Goal: Check status: Check status

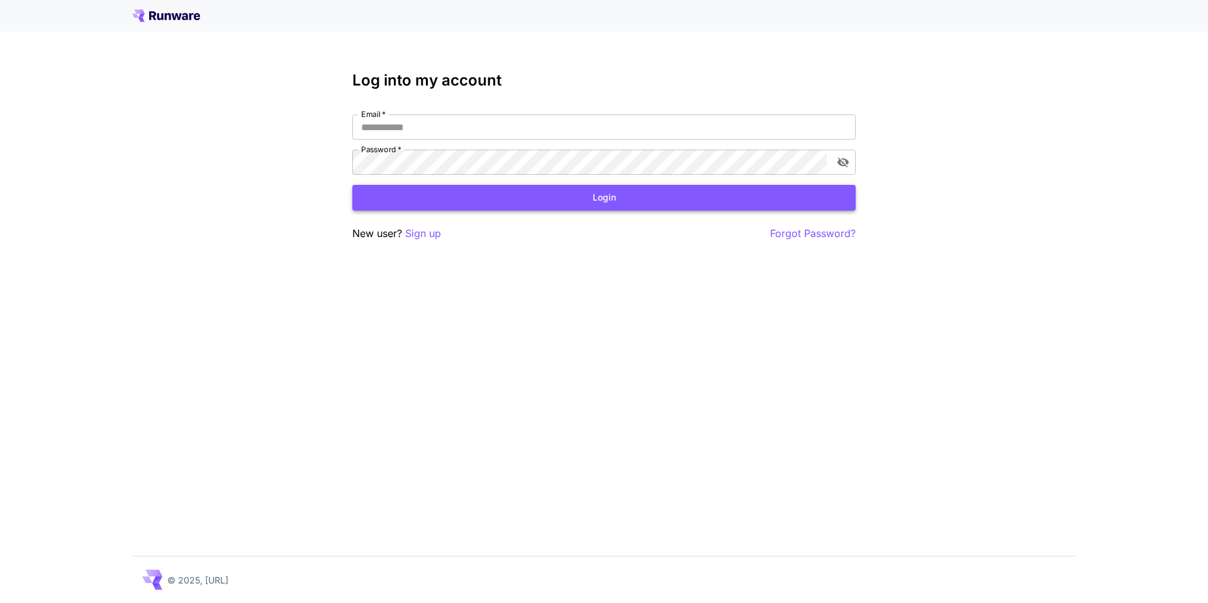
type input "**********"
click at [603, 194] on button "Login" at bounding box center [603, 198] width 503 height 26
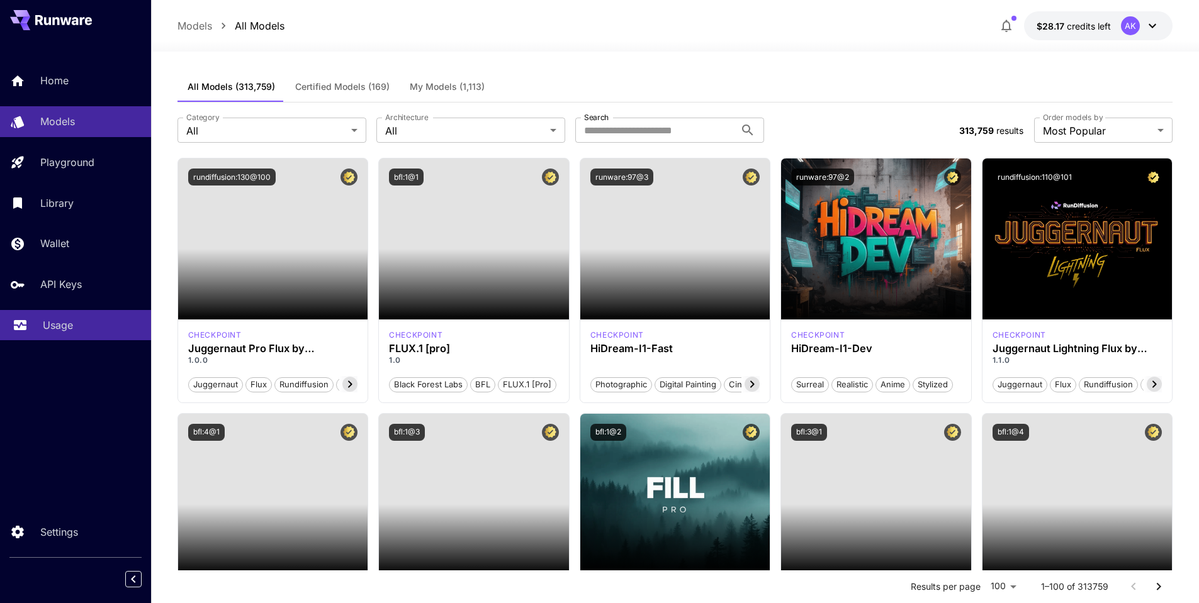
click at [59, 323] on p "Usage" at bounding box center [58, 325] width 30 height 15
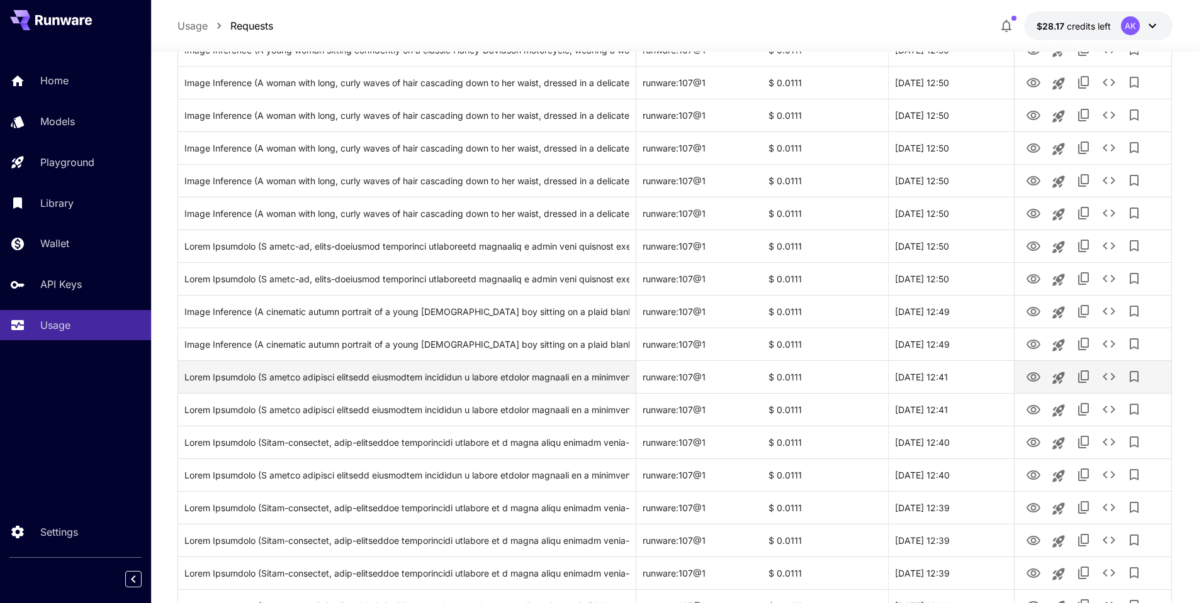
scroll to position [1352, 0]
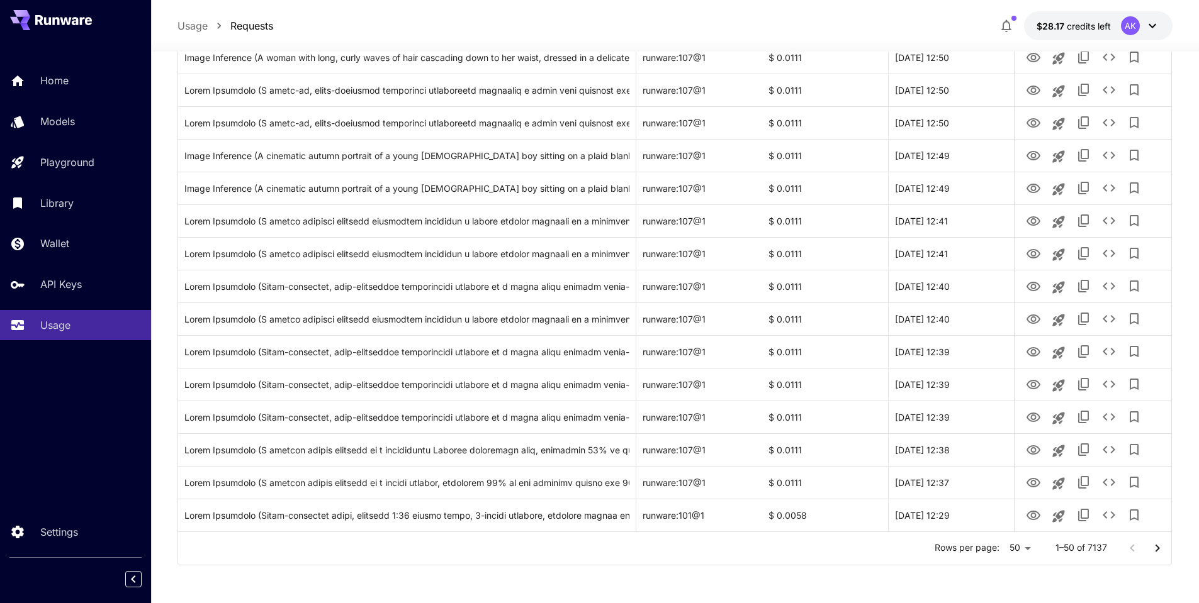
click at [1159, 546] on icon "Go to next page" at bounding box center [1157, 548] width 15 height 15
click at [1160, 550] on icon "Go to next page" at bounding box center [1157, 548] width 15 height 15
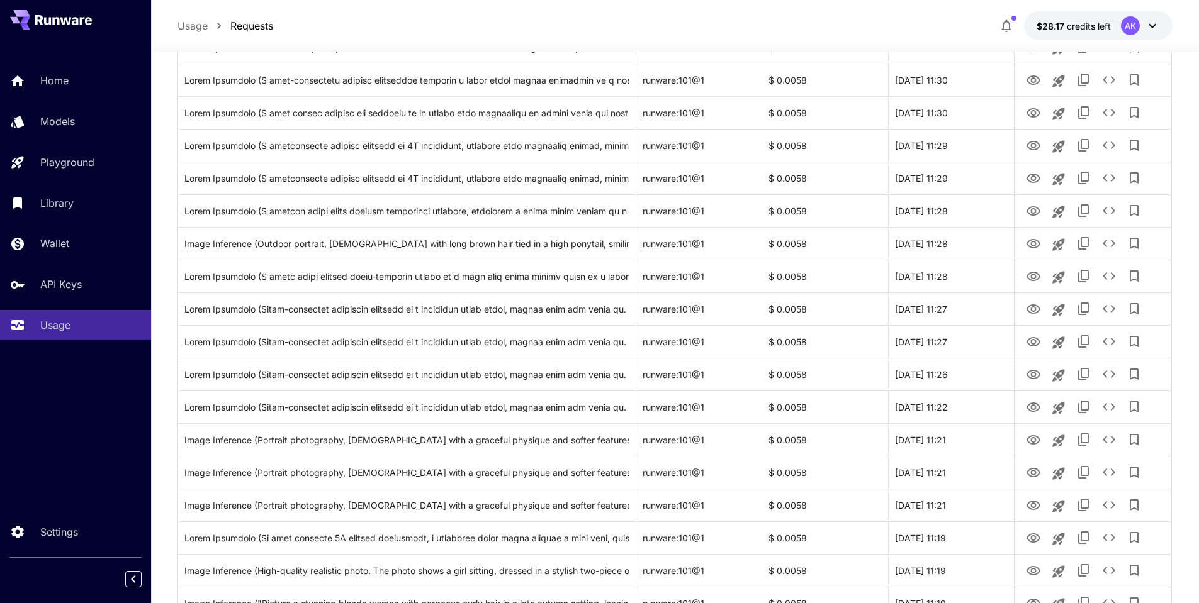
scroll to position [0, 0]
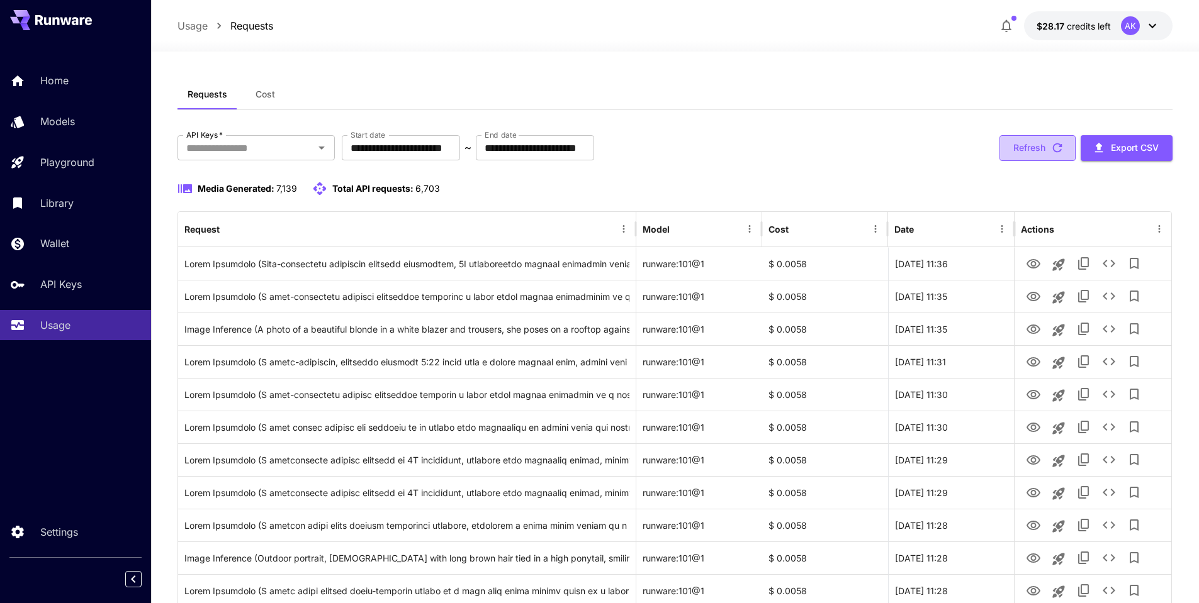
click at [1036, 145] on button "Refresh" at bounding box center [1037, 148] width 76 height 26
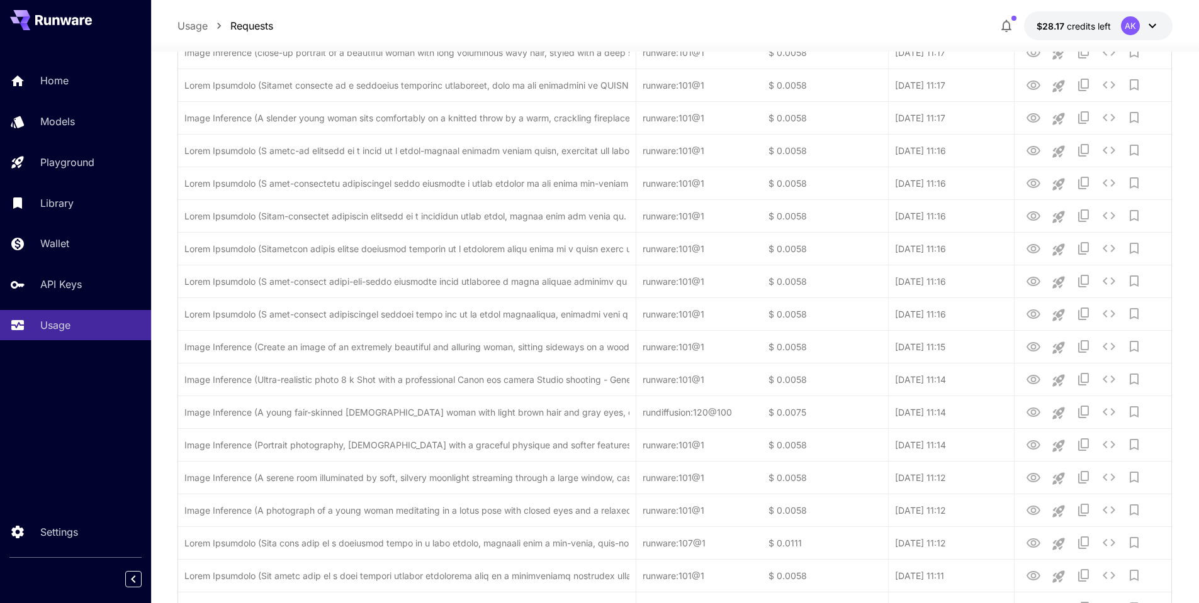
scroll to position [1352, 0]
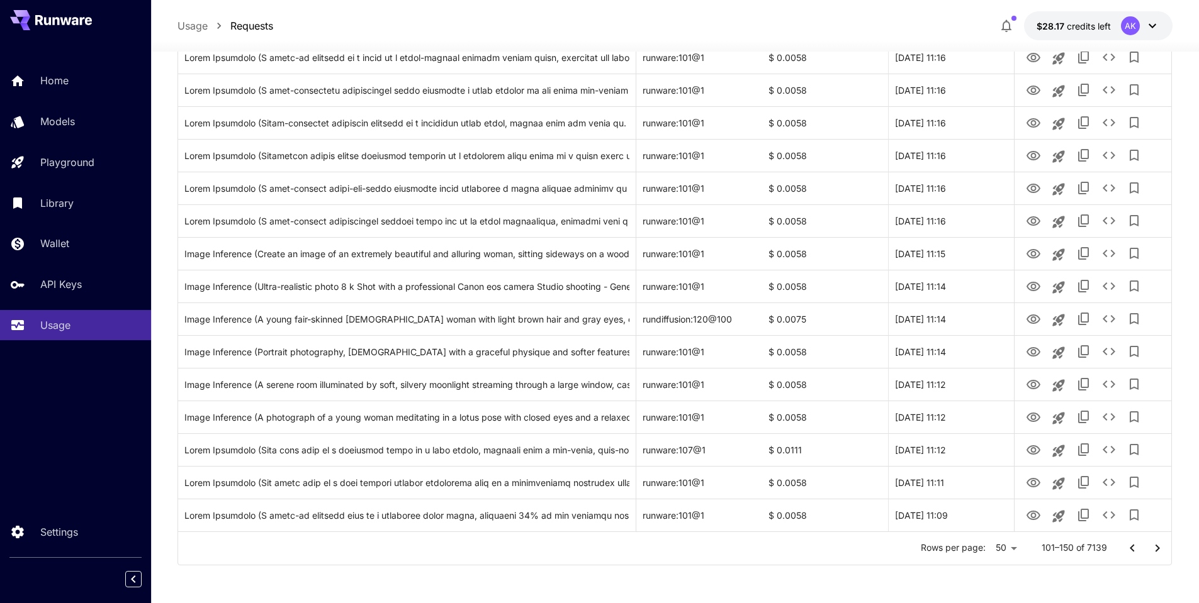
click at [1131, 549] on icon "Go to previous page" at bounding box center [1132, 548] width 4 height 8
click at [1126, 549] on icon "Go to previous page" at bounding box center [1132, 548] width 15 height 15
